Goal: Task Accomplishment & Management: Manage account settings

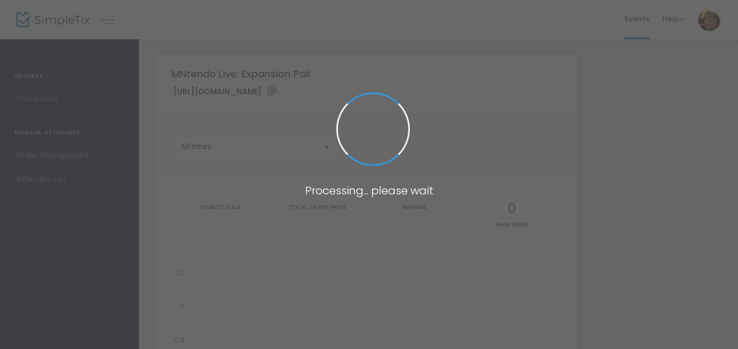
type input "[URL][DOMAIN_NAME]"
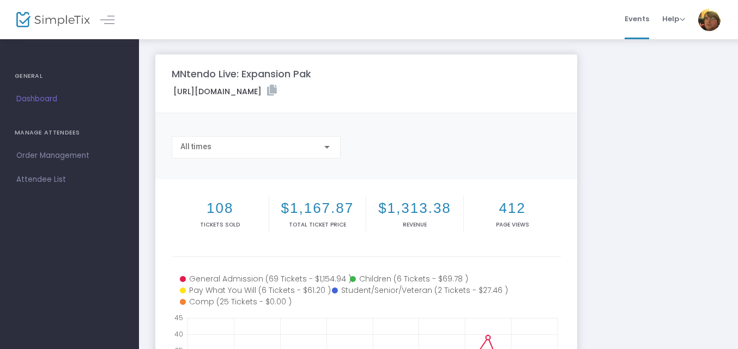
click at [642, 235] on div "MNtendo Live: Expansion Pak [URL][DOMAIN_NAME] Copy All times 108 Tickets sold …" at bounding box center [438, 325] width 577 height 542
click at [92, 181] on span "Attendee List" at bounding box center [69, 180] width 106 height 14
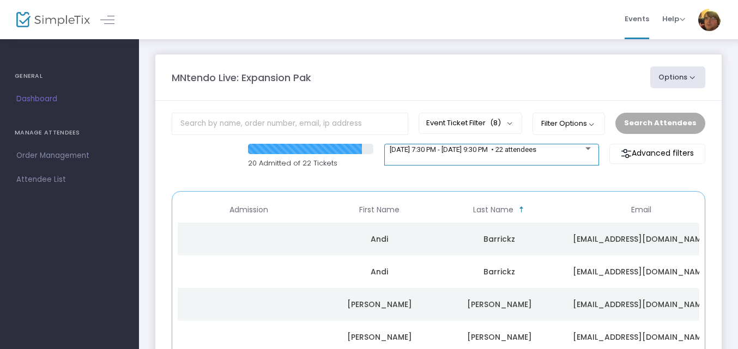
click at [536, 150] on span "[DATE] 7:30 PM - [DATE] 9:30 PM • 22 attendees" at bounding box center [463, 149] width 147 height 8
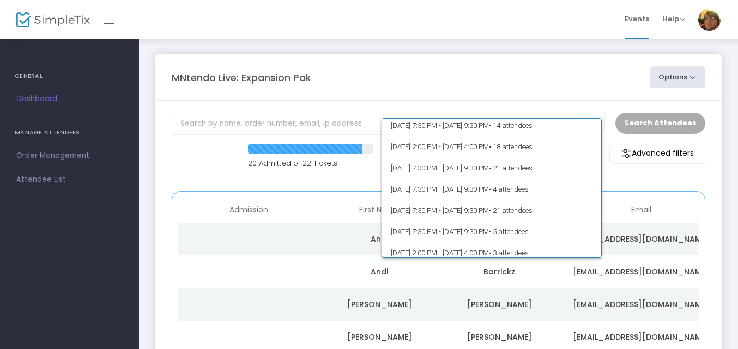
scroll to position [48, 0]
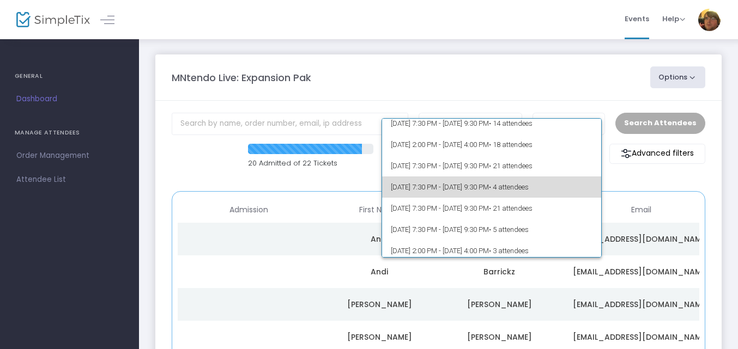
click at [566, 192] on span "[DATE] 7:30 PM - [DATE] 9:30 PM • 4 attendees" at bounding box center [492, 187] width 202 height 21
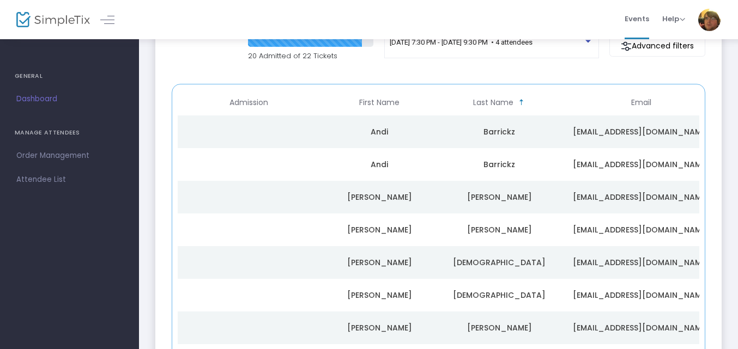
scroll to position [55, 0]
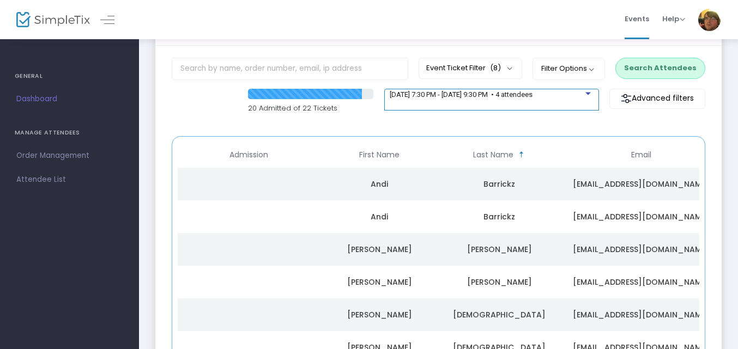
click at [581, 100] on div "[DATE] 7:30 PM - [DATE] 9:30 PM • 4 attendees" at bounding box center [491, 96] width 203 height 15
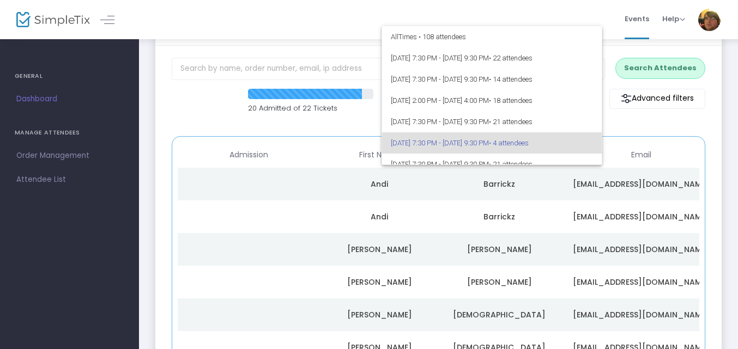
scroll to position [47, 0]
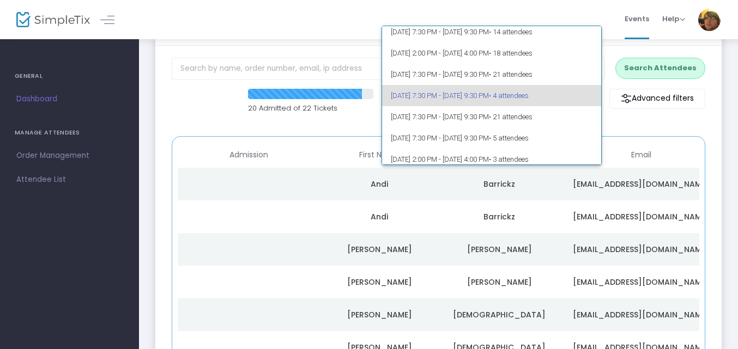
click at [528, 96] on span "• 4 attendees" at bounding box center [509, 96] width 40 height 8
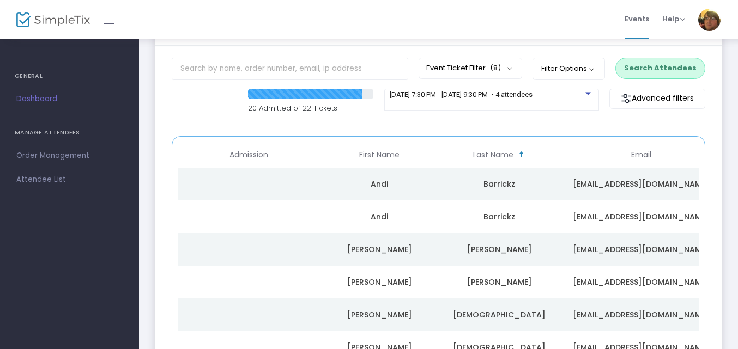
click at [680, 73] on button "Search Attendees" at bounding box center [660, 68] width 90 height 21
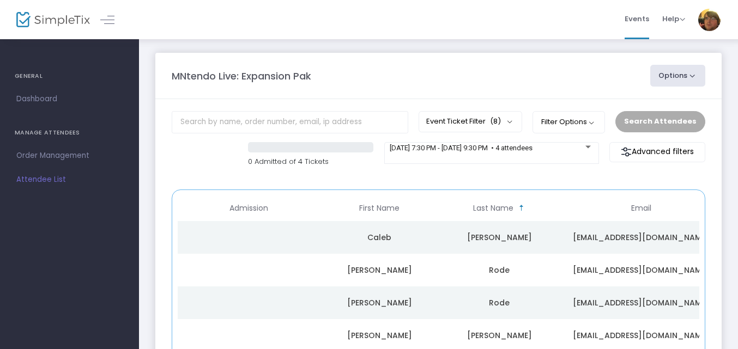
scroll to position [0, 0]
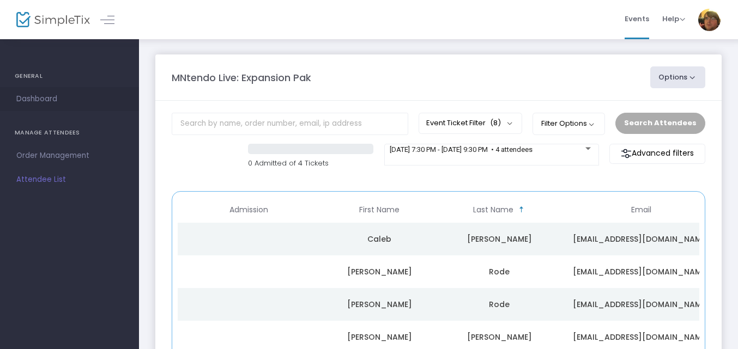
click at [41, 100] on span "Dashboard" at bounding box center [69, 99] width 106 height 14
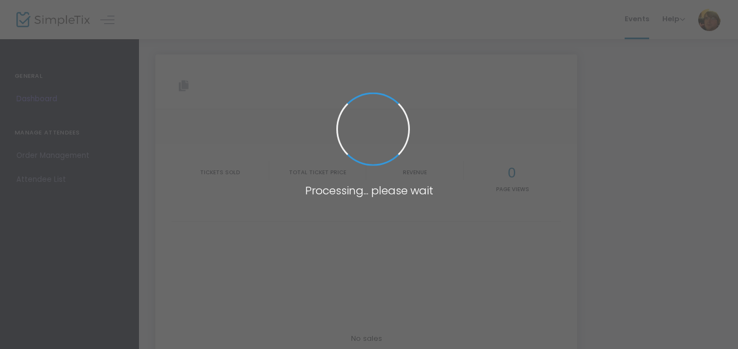
type input "[URL][DOMAIN_NAME]"
